Goal: Task Accomplishment & Management: Use online tool/utility

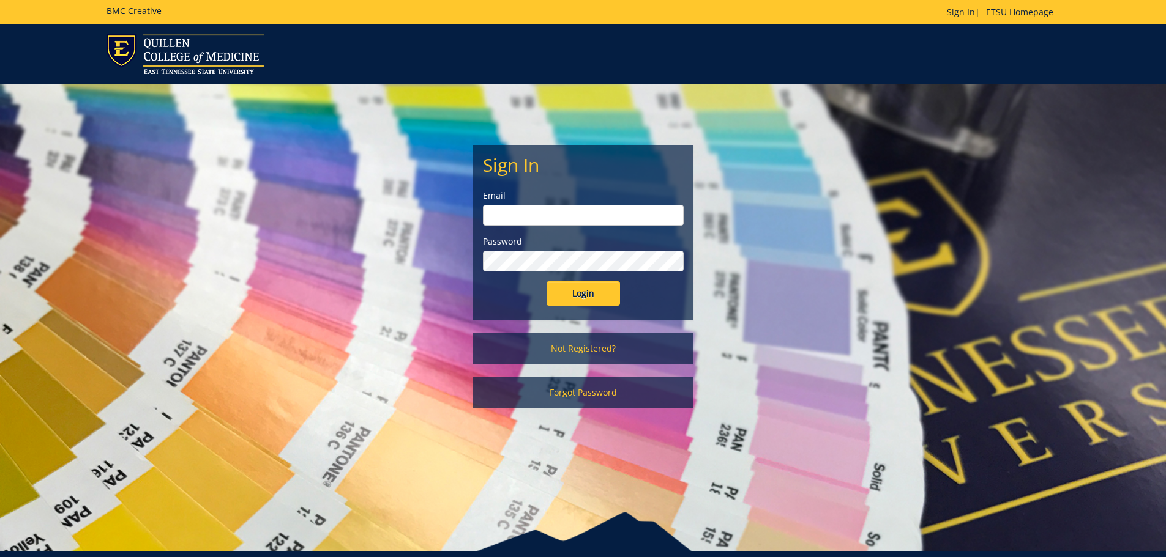
type input "brenner@etsu.edu"
click at [574, 296] on input "Login" at bounding box center [582, 293] width 73 height 24
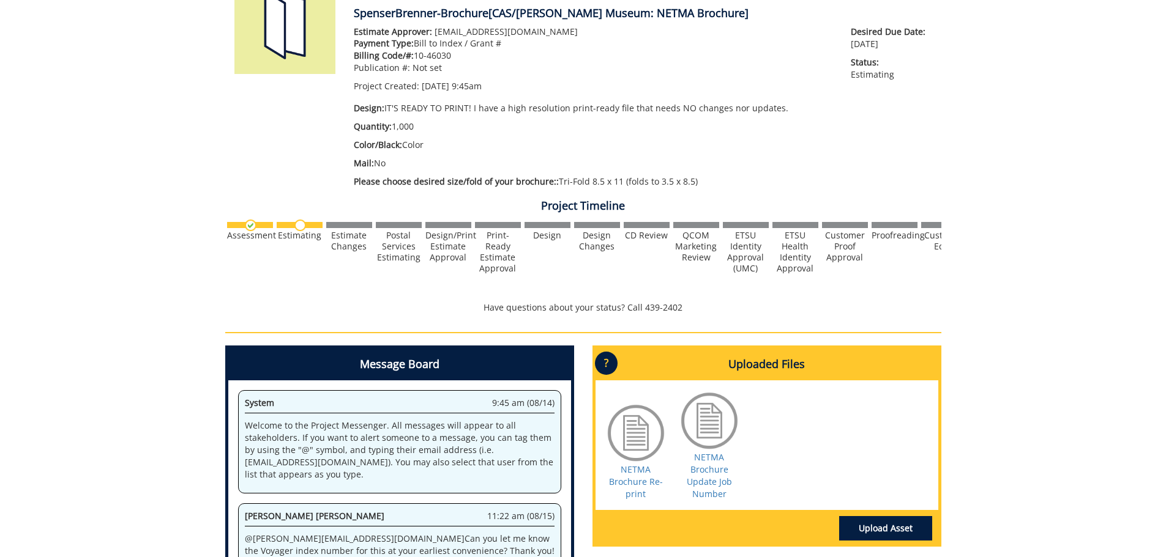
scroll to position [306, 0]
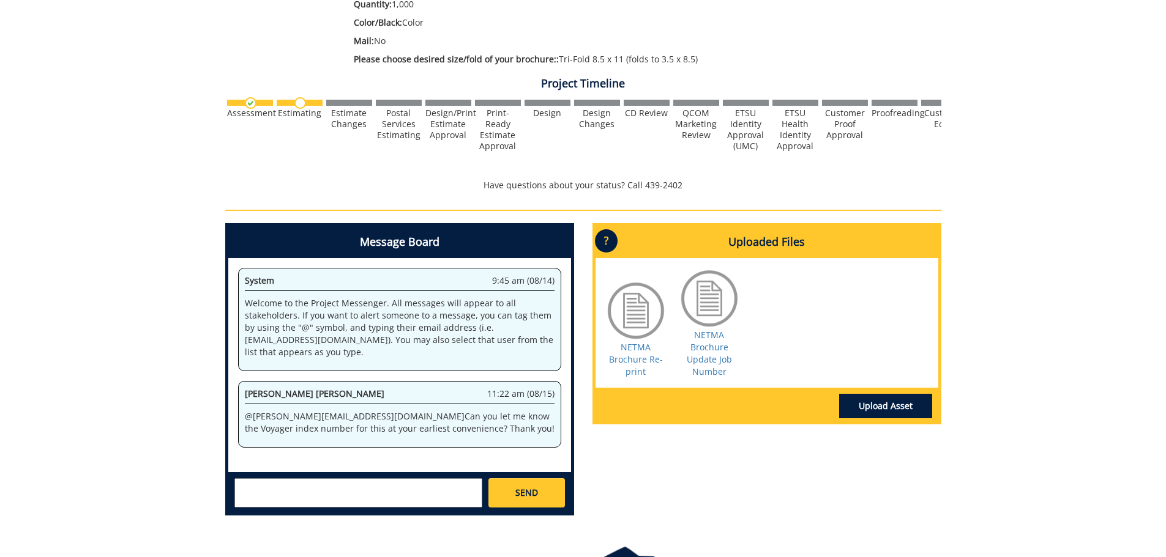
click at [353, 499] on textarea at bounding box center [358, 493] width 248 height 29
paste textarea "10-46030-100000-100-{INSERT ACCOUNT}-350-999-999-999"
drag, startPoint x: 403, startPoint y: 487, endPoint x: 327, endPoint y: 489, distance: 75.9
click at [327, 489] on textarea "10-46030-100000-100-{INSERT ACCOUNT}-350-999-999-999" at bounding box center [358, 493] width 248 height 29
drag, startPoint x: 476, startPoint y: 484, endPoint x: 272, endPoint y: 484, distance: 203.8
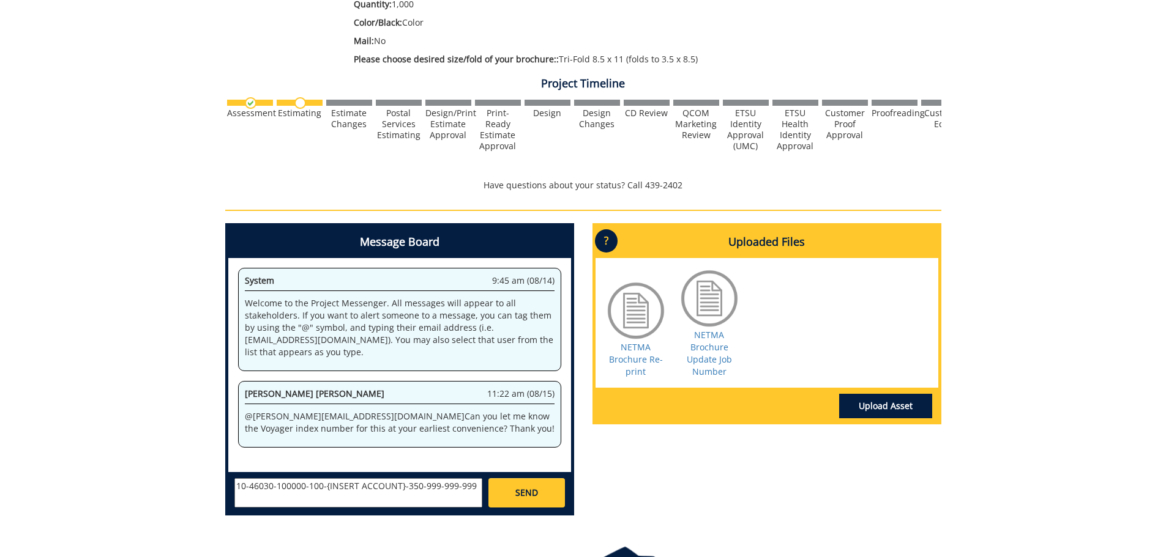
click at [272, 484] on textarea "10-46030-100000-100-{INSERT ACCOUNT}-350-999-999-999" at bounding box center [358, 493] width 248 height 29
click at [237, 488] on textarea "10-46030" at bounding box center [358, 493] width 248 height 29
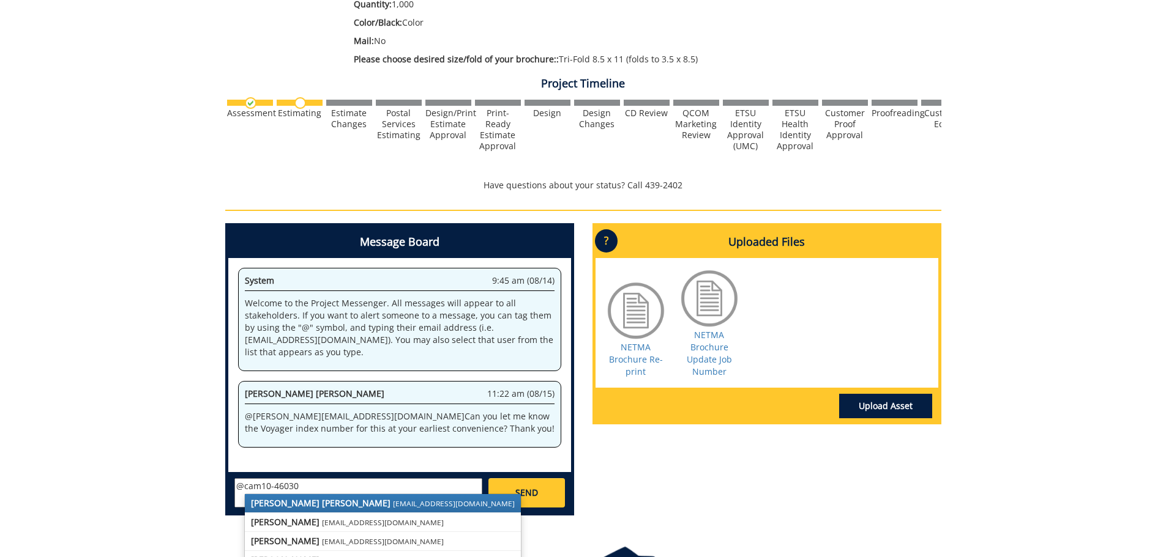
click at [272, 496] on link "[PERSON_NAME] [PERSON_NAME] [PERSON_NAME][EMAIL_ADDRESS][DOMAIN_NAME]" at bounding box center [383, 503] width 276 height 18
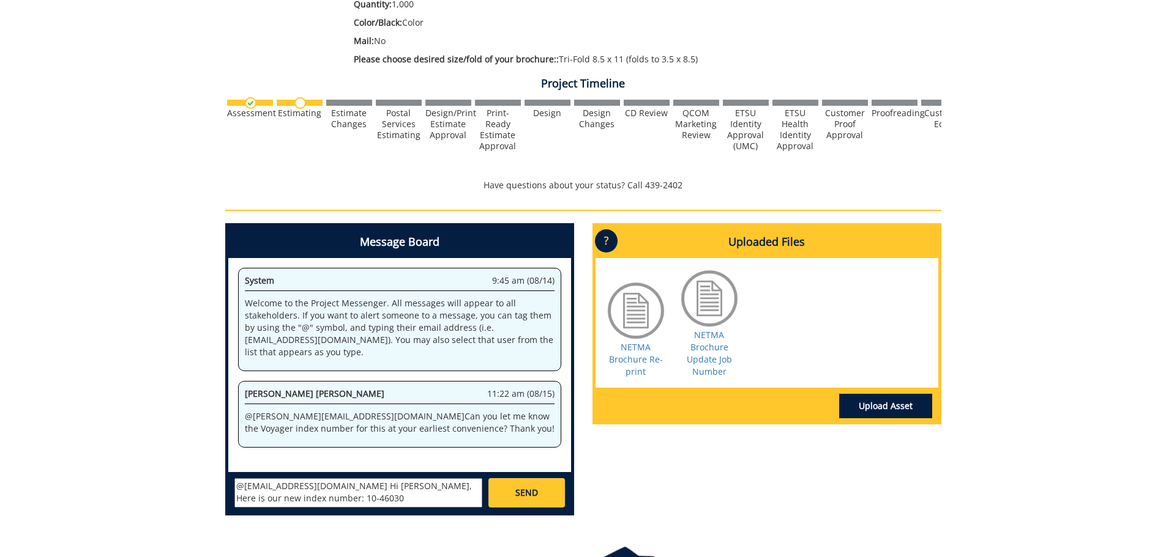
type textarea "@[EMAIL_ADDRESS][DOMAIN_NAME] Hi [PERSON_NAME], Here is our new index number: 1…"
click at [530, 499] on span "SEND" at bounding box center [526, 493] width 23 height 12
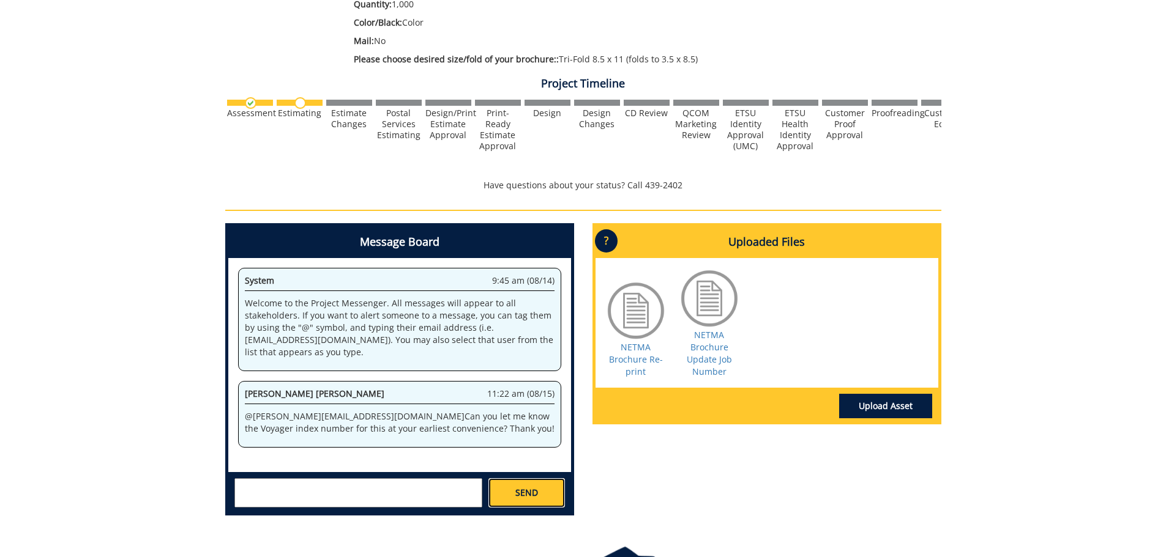
scroll to position [50, 0]
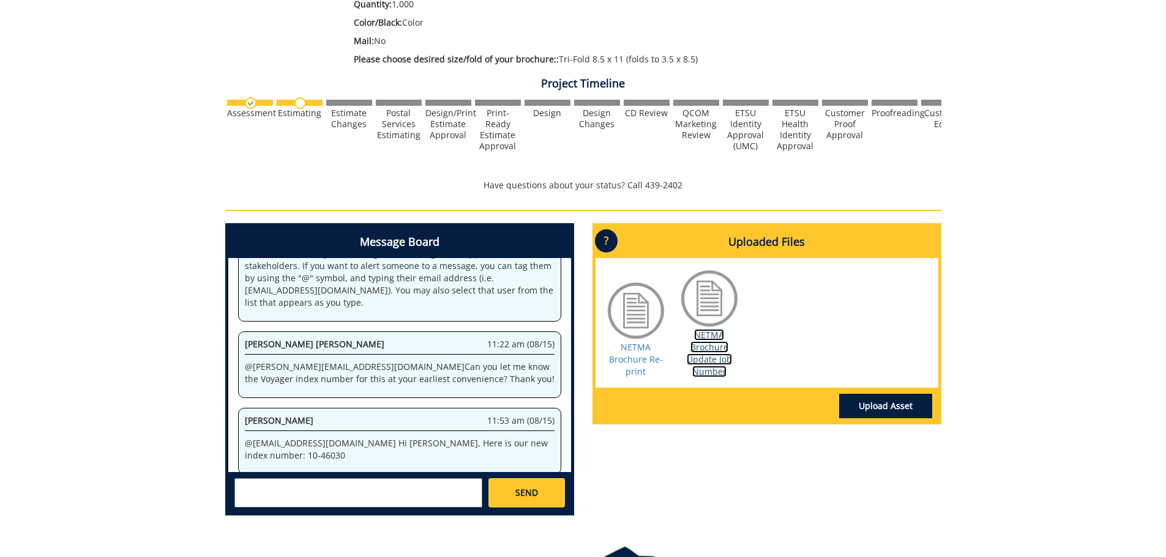
click at [726, 356] on link "NETMA Brochure Update Job Number" at bounding box center [709, 353] width 45 height 48
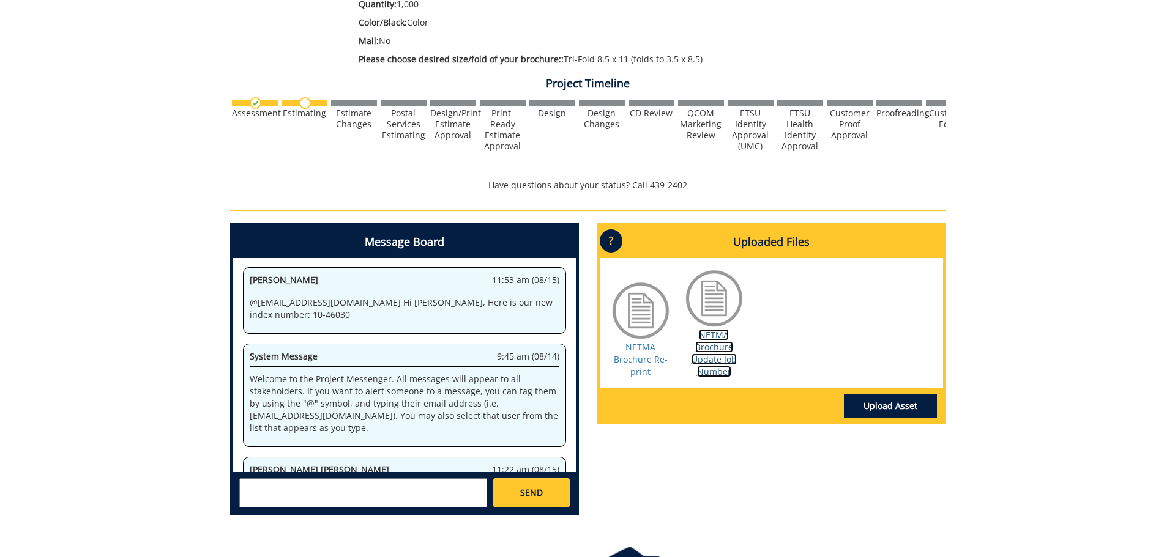
scroll to position [8684, 0]
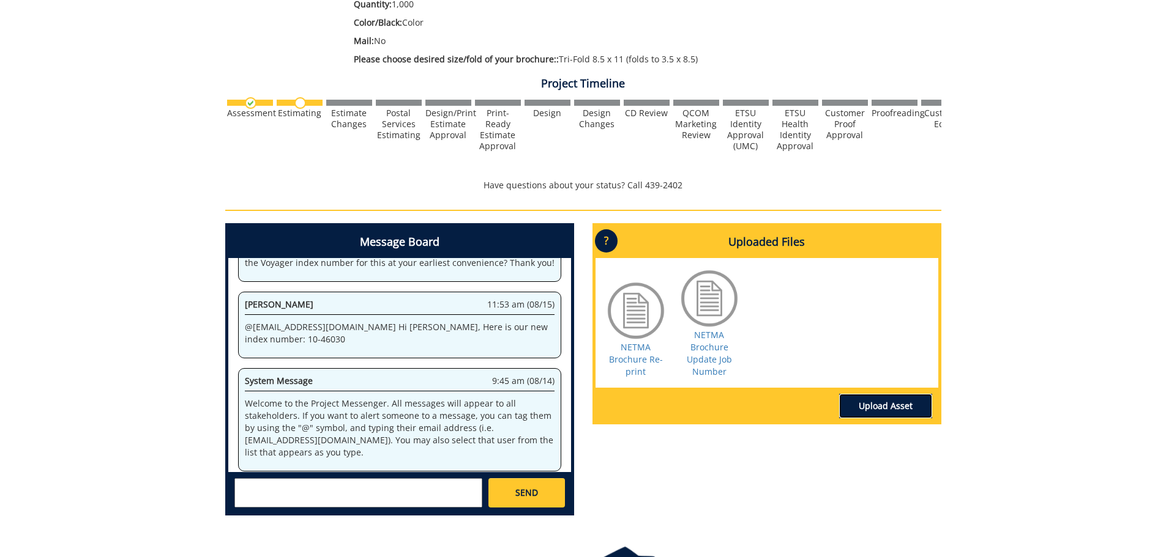
click at [924, 401] on link "Upload Asset" at bounding box center [885, 406] width 93 height 24
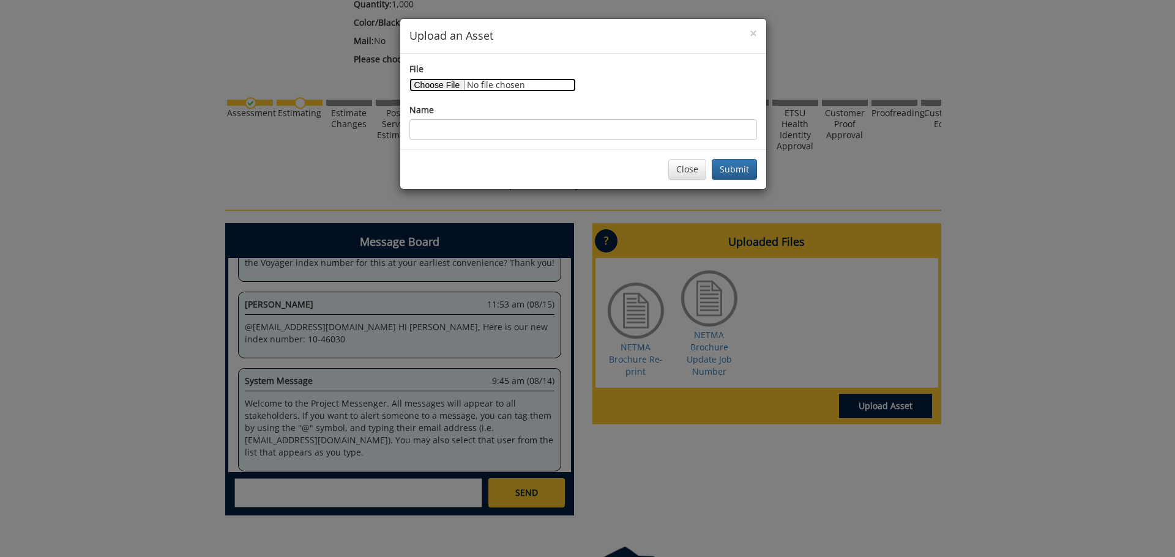
click at [445, 86] on input "File" at bounding box center [492, 84] width 166 height 13
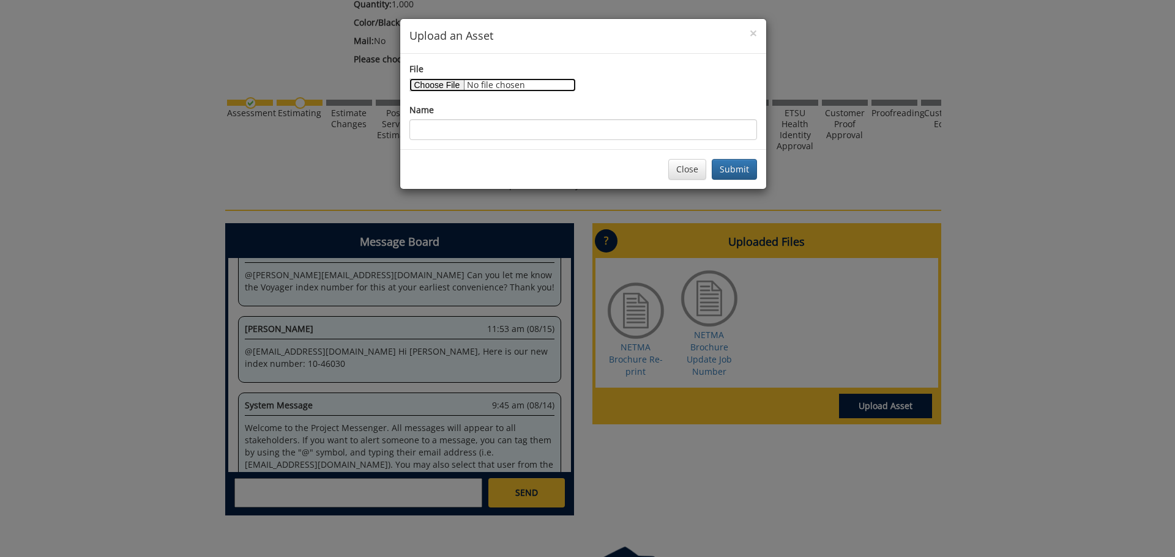
type input "C:\fakepath\NETMA.tri.fold.2025.sm.pdf"
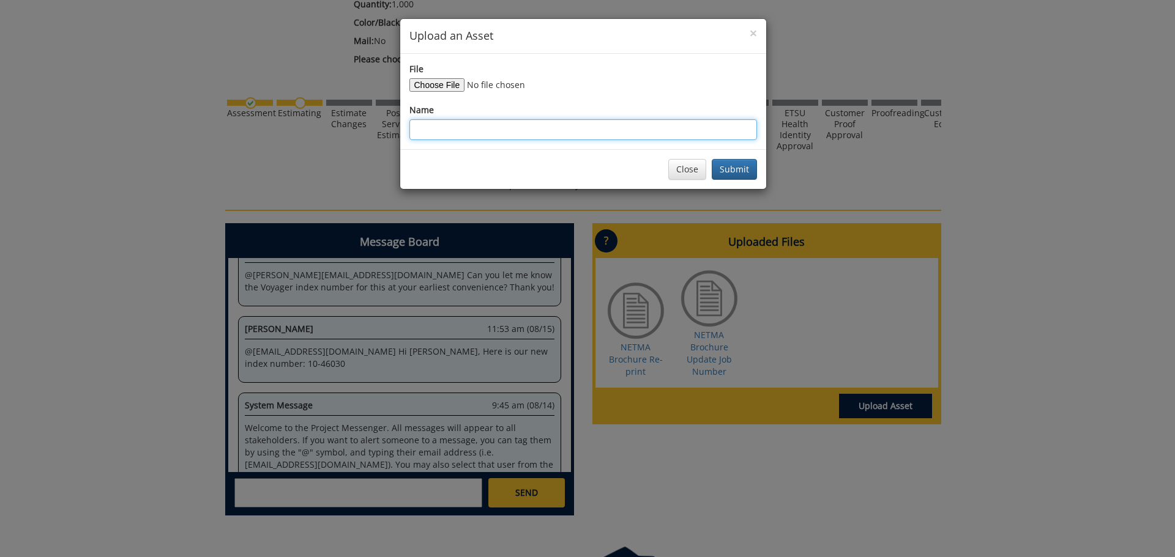
click at [492, 130] on input "Name" at bounding box center [583, 129] width 348 height 21
click at [504, 134] on input "NETMA Brochure" at bounding box center [583, 129] width 348 height 21
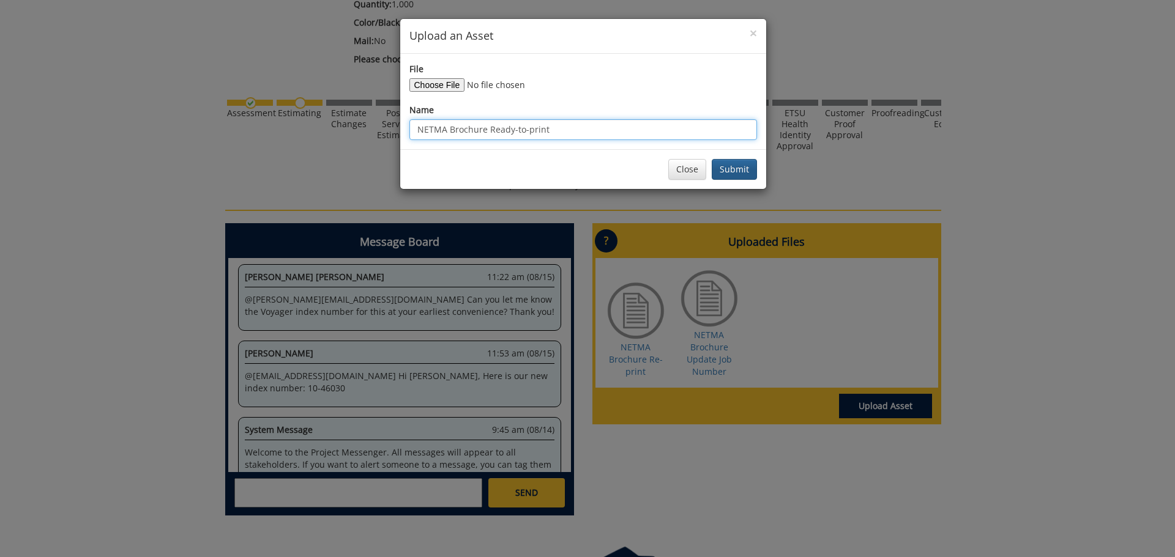
type input "NETMA Brochure Ready-to-print"
click at [751, 168] on button "Submit" at bounding box center [734, 169] width 45 height 21
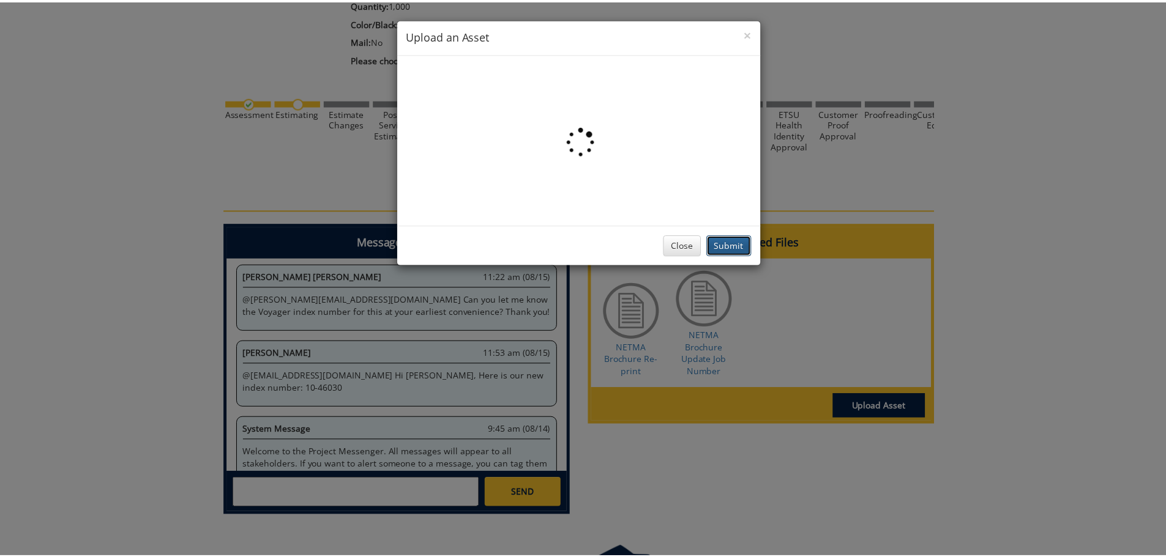
scroll to position [10207, 0]
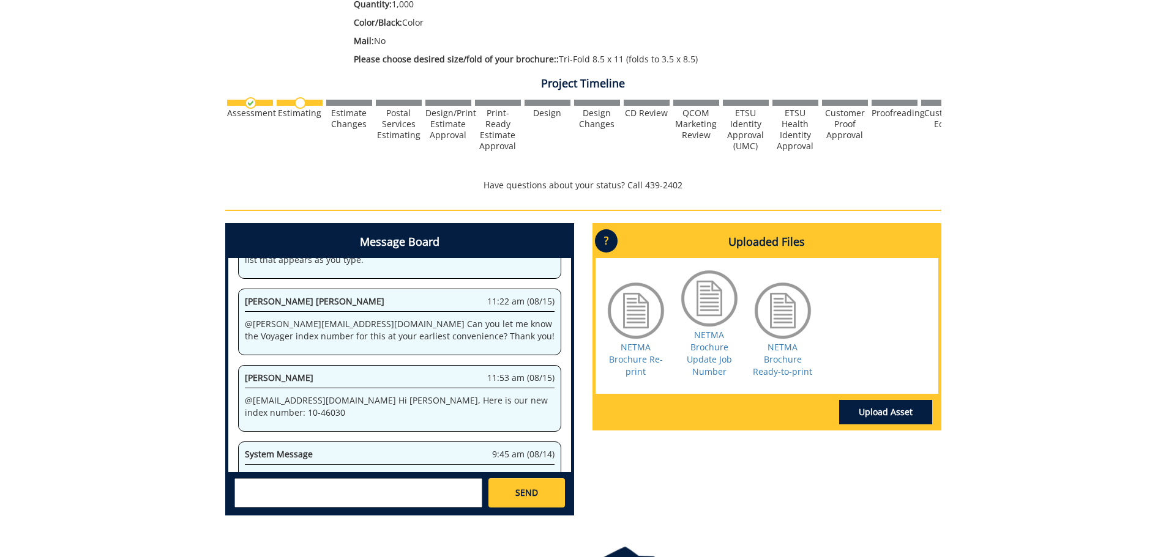
click at [399, 501] on textarea at bounding box center [358, 493] width 248 height 29
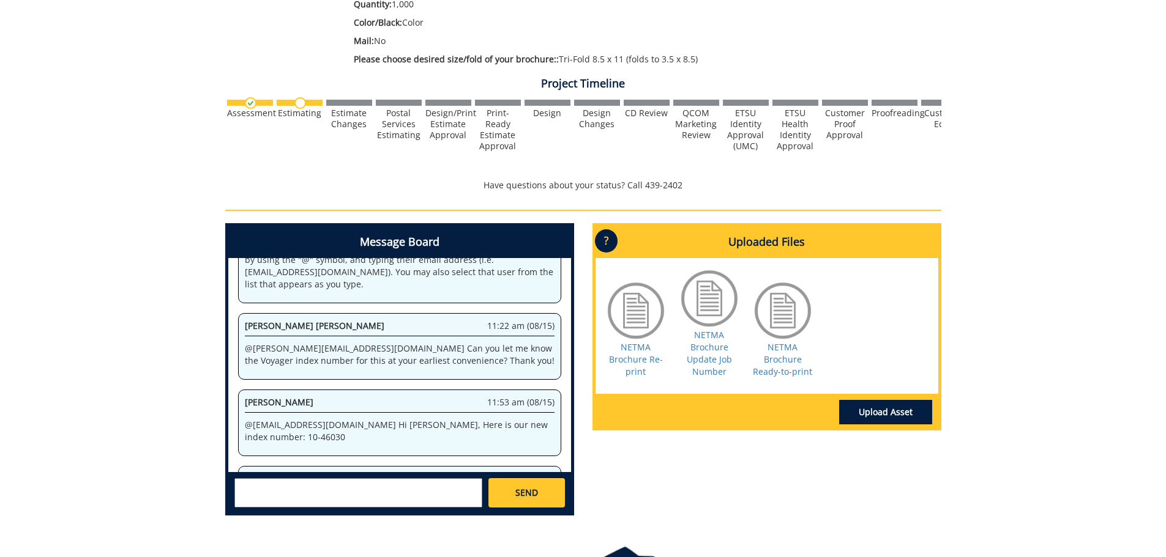
drag, startPoint x: 338, startPoint y: 442, endPoint x: 184, endPoint y: 439, distance: 154.8
click at [184, 439] on div "260293-A SpenserBrenner-Brochure [CAS/[PERSON_NAME] Museum: NETMA Brochure] Est…" at bounding box center [583, 173] width 1166 height 705
copy p "@[EMAIL_ADDRESS][DOMAIN_NAME]"
click at [265, 496] on textarea at bounding box center [358, 493] width 248 height 29
paste textarea "@[EMAIL_ADDRESS][DOMAIN_NAME]"
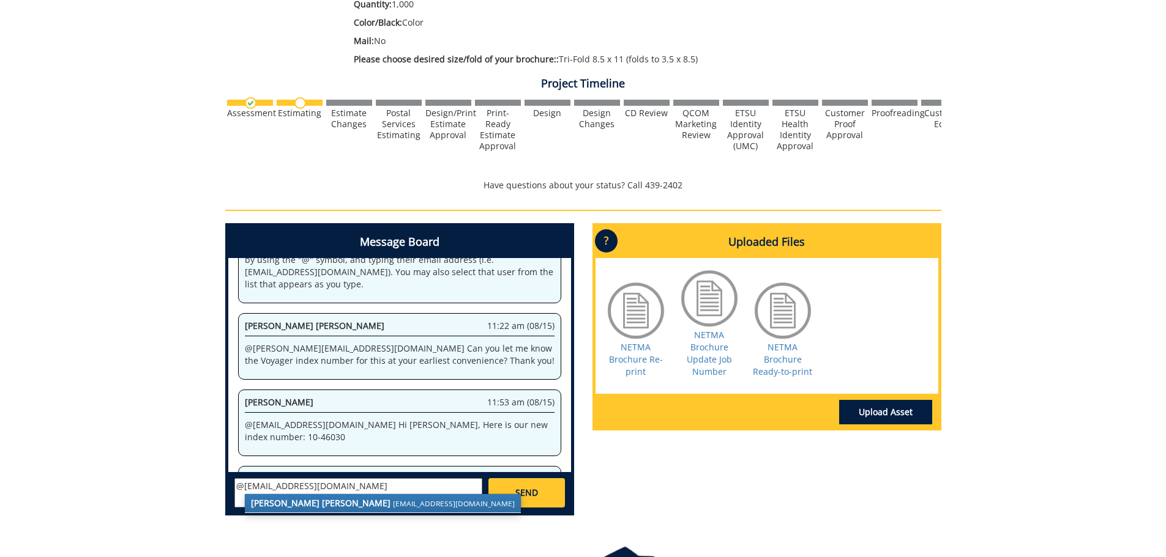
click at [286, 501] on strong "[PERSON_NAME] [PERSON_NAME]" at bounding box center [321, 503] width 140 height 12
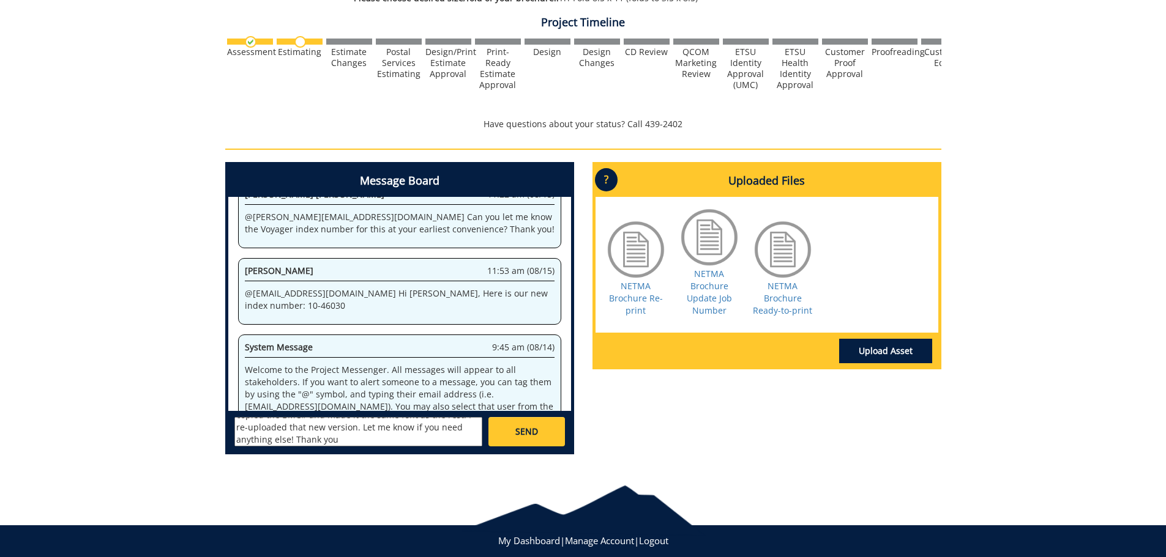
scroll to position [0, 0]
type textarea "@[EMAIL_ADDRESS][DOMAIN_NAME] I also caught a typo on my part (had two #3's on …"
click at [539, 431] on link "SEND" at bounding box center [526, 431] width 76 height 29
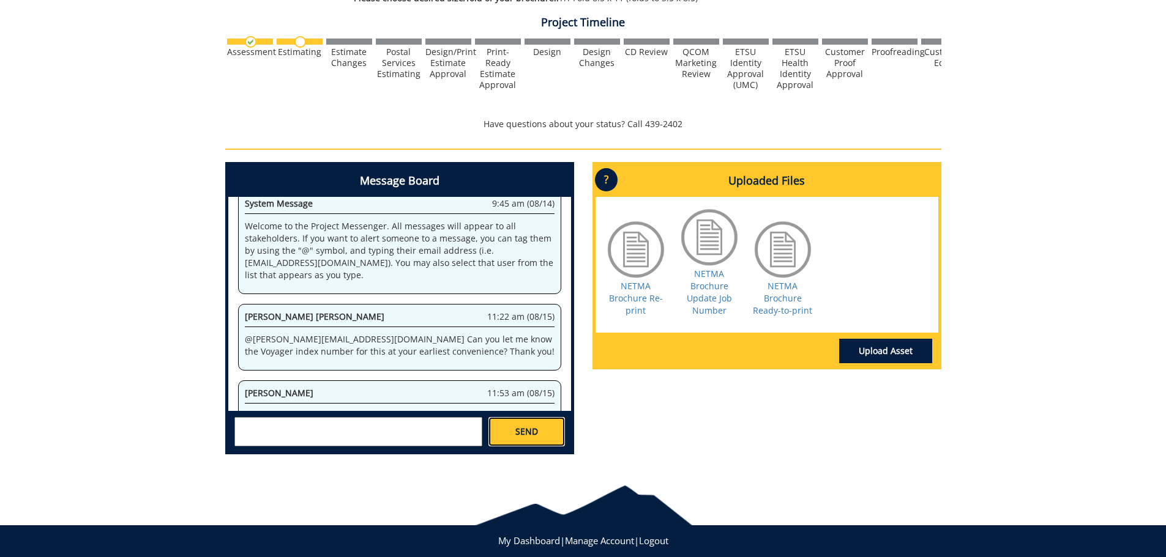
scroll to position [62691, 0]
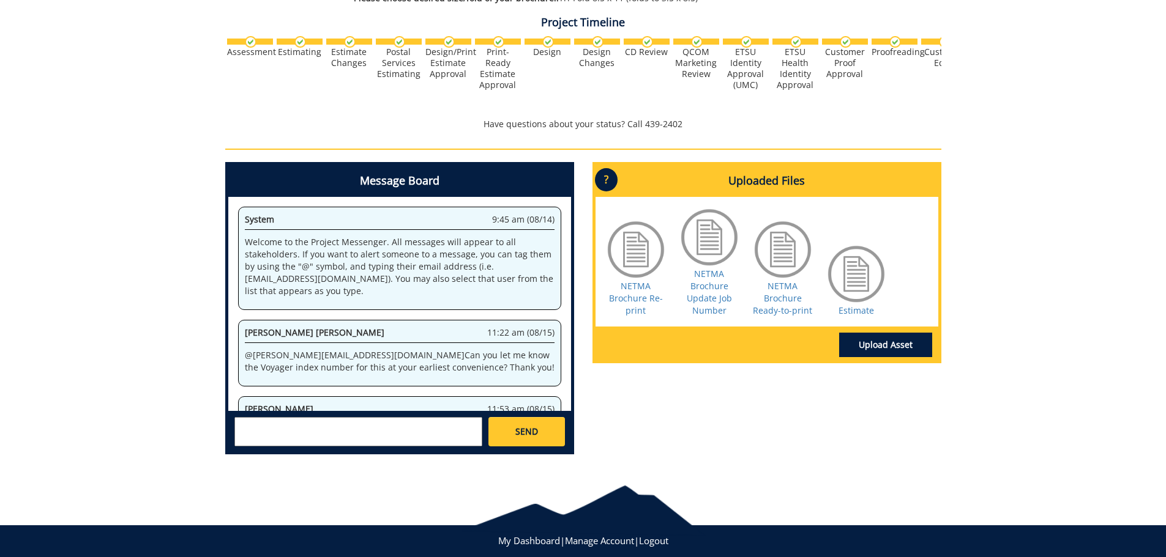
scroll to position [151, 0]
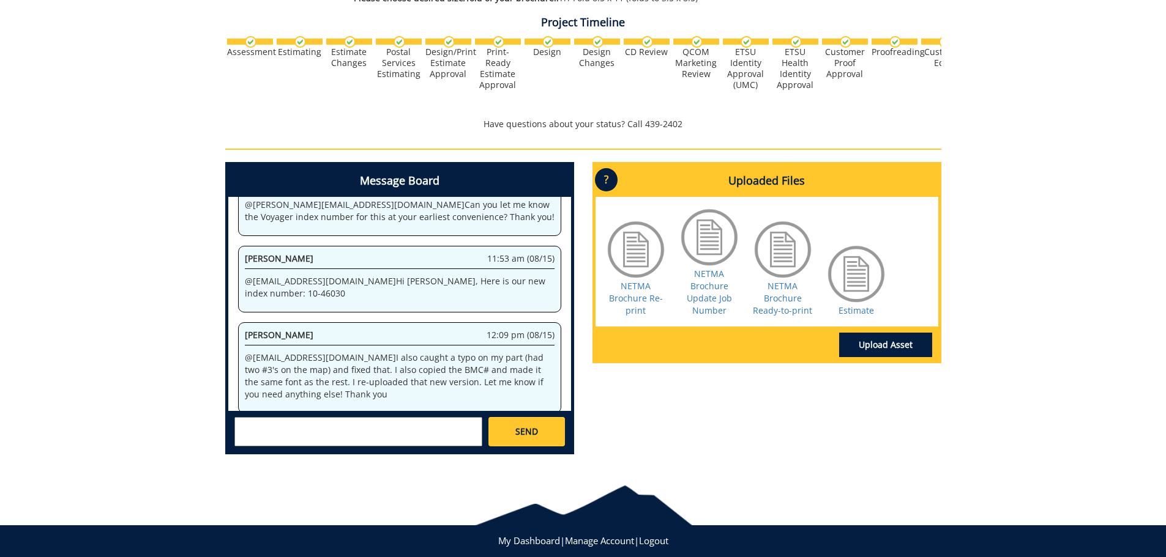
click at [873, 313] on div "Estimate" at bounding box center [855, 280] width 61 height 73
click at [860, 311] on link "Estimate" at bounding box center [855, 311] width 35 height 12
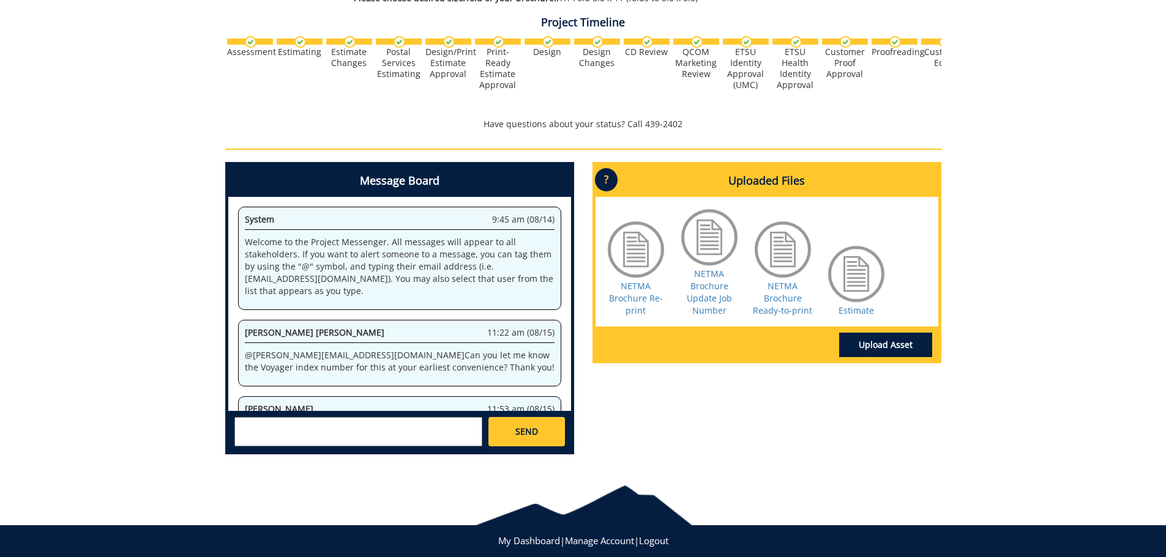
scroll to position [151, 0]
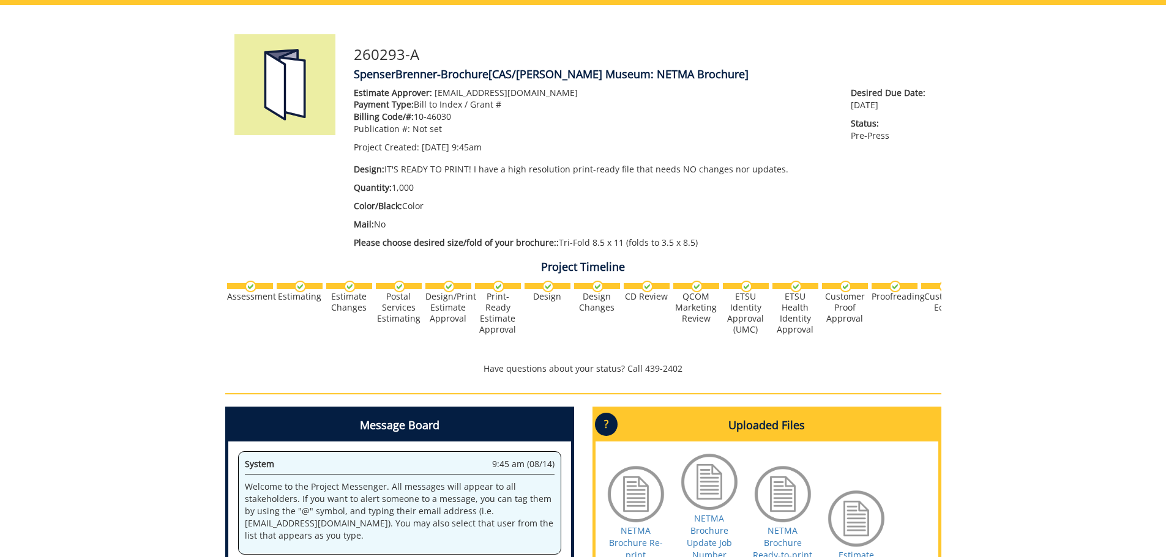
scroll to position [151, 0]
